Goal: Communication & Community: Answer question/provide support

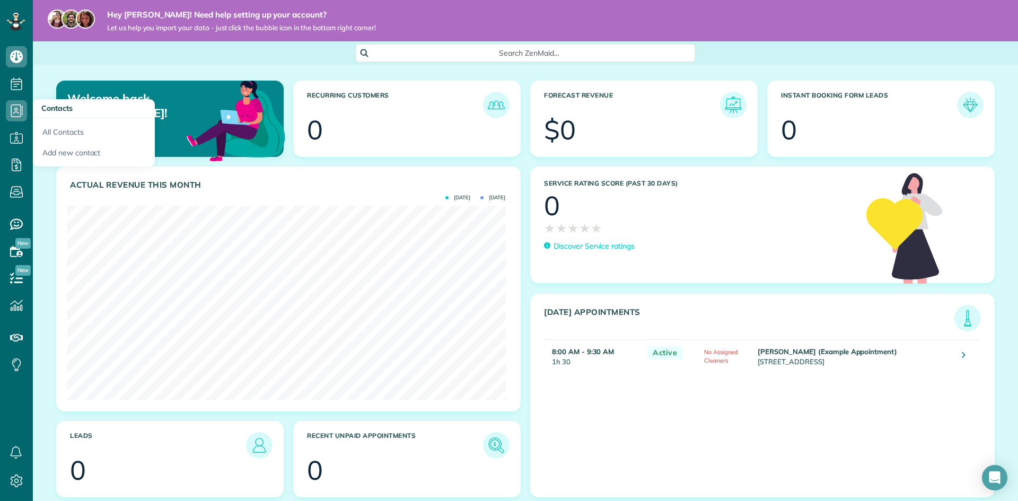
scroll to position [195, 438]
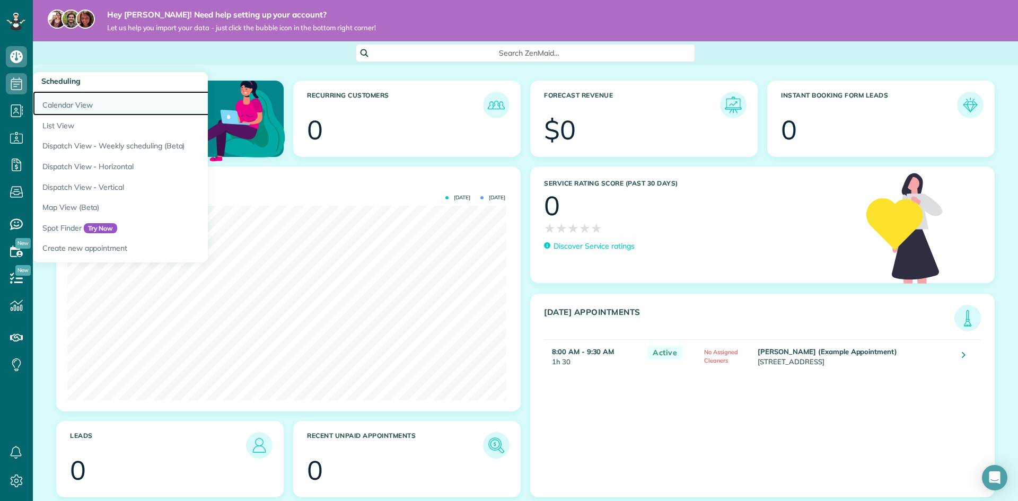
click at [58, 101] on link "Calendar View" at bounding box center [165, 103] width 265 height 24
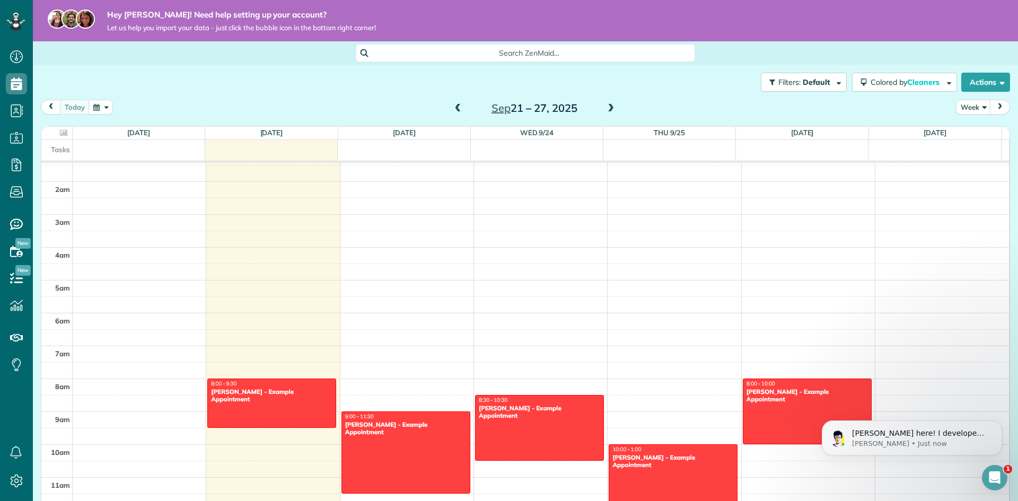
scroll to position [53, 0]
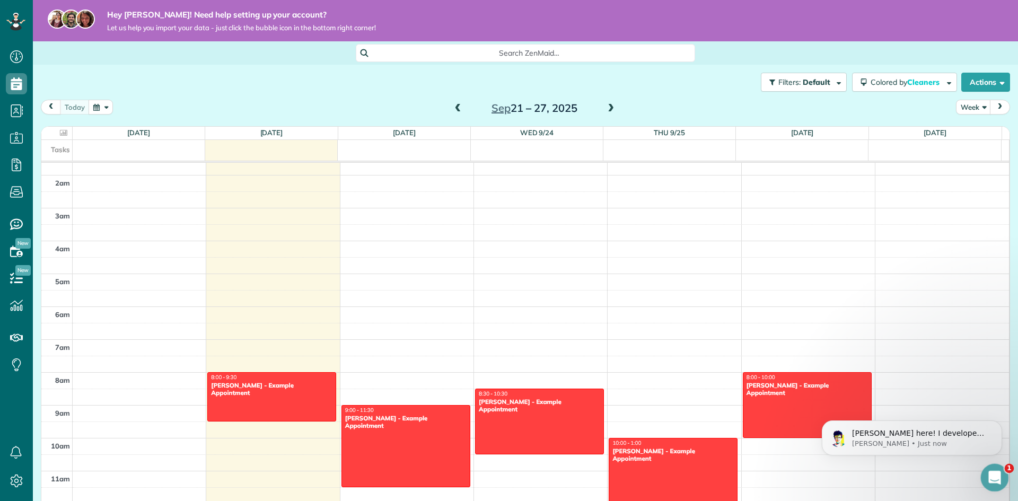
click at [988, 483] on div "Open Intercom Messenger" at bounding box center [993, 476] width 35 height 35
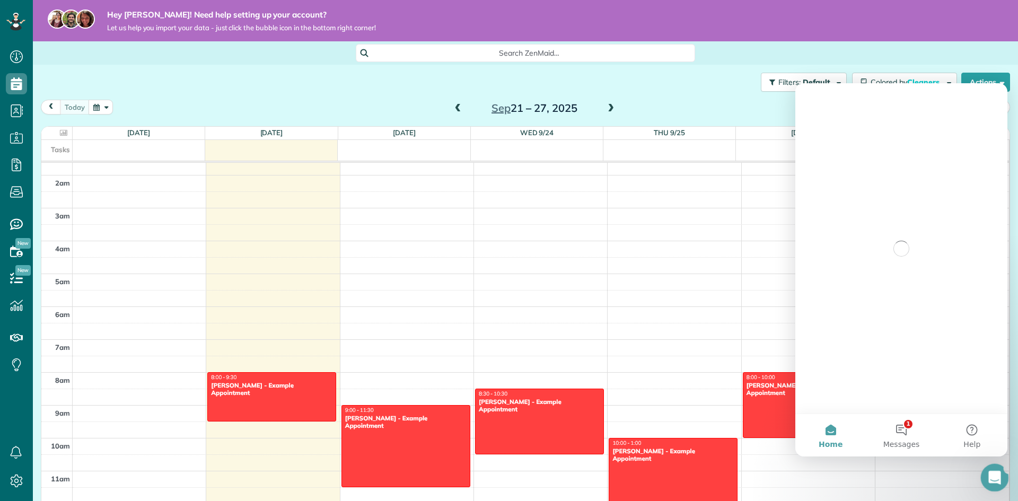
scroll to position [0, 0]
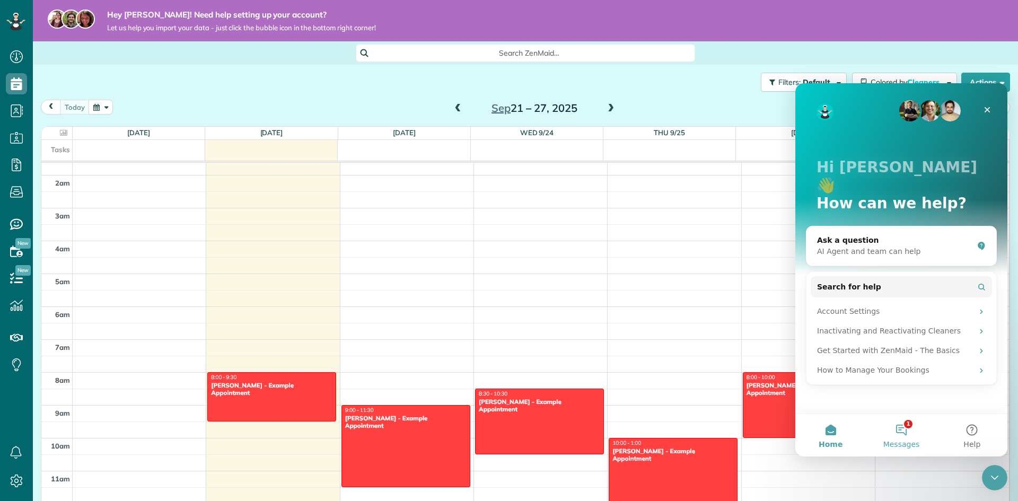
click at [903, 428] on button "1 Messages" at bounding box center [901, 435] width 71 height 42
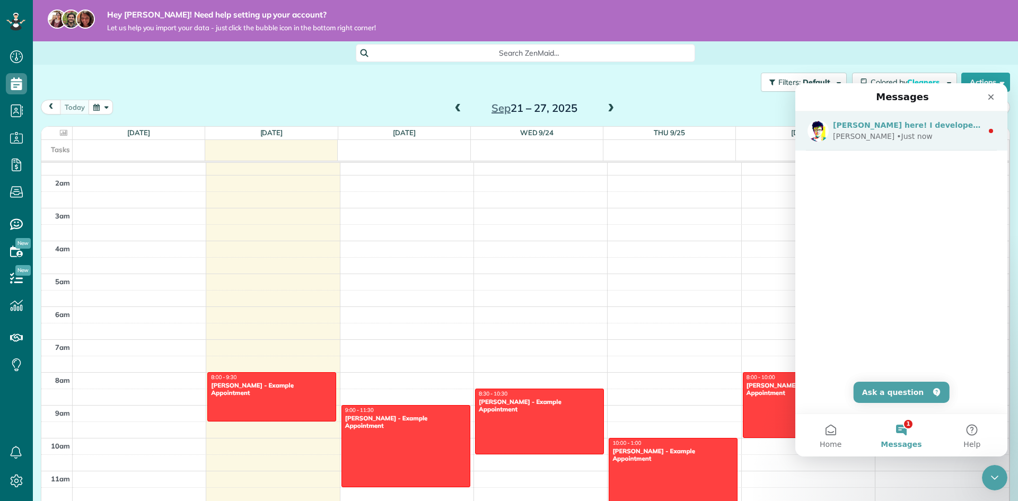
click at [919, 134] on div "[PERSON_NAME] • Just now" at bounding box center [908, 136] width 150 height 11
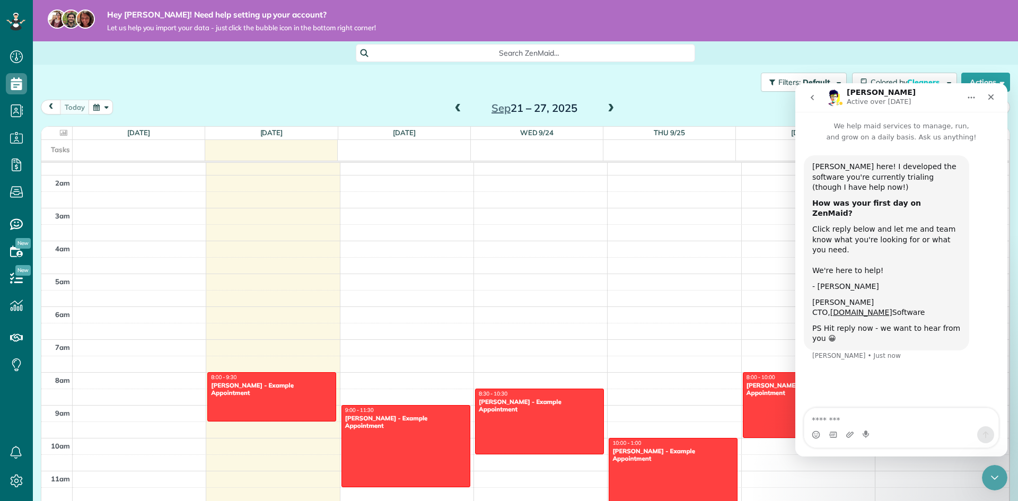
click at [991, 166] on div "[PERSON_NAME] here! I developed the software you're currently trialing (though …" at bounding box center [901, 264] width 195 height 219
drag, startPoint x: 990, startPoint y: 475, endPoint x: 1966, endPoint y: 896, distance: 1062.6
click at [990, 474] on icon "Close Intercom Messenger" at bounding box center [993, 476] width 7 height 4
